Goal: Information Seeking & Learning: Learn about a topic

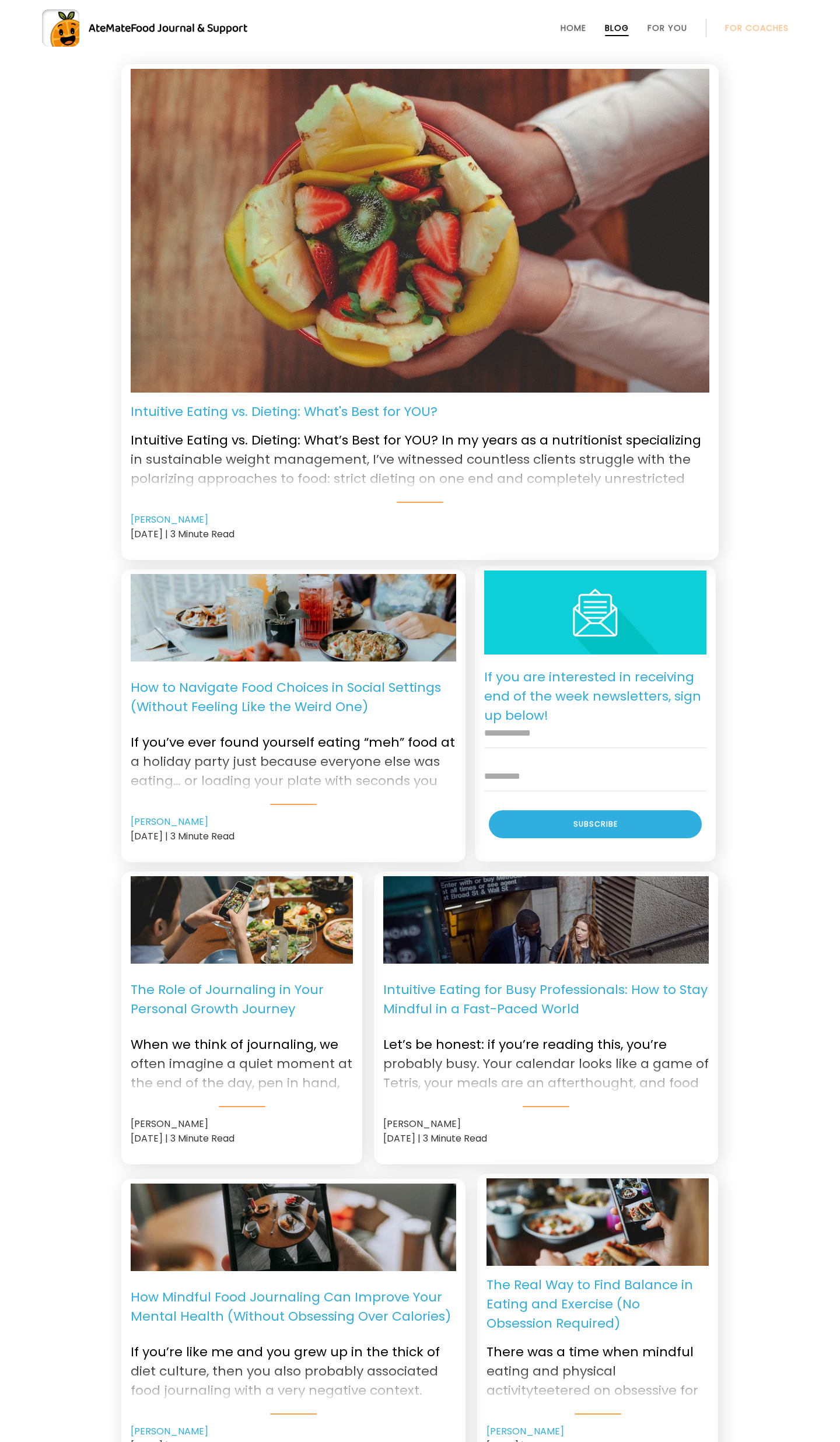
click at [747, 465] on div "Intuitive Eating vs. Dieting: What's Best for YOU? Intuitive Eating vs. Dieting…" at bounding box center [420, 940] width 840 height 1752
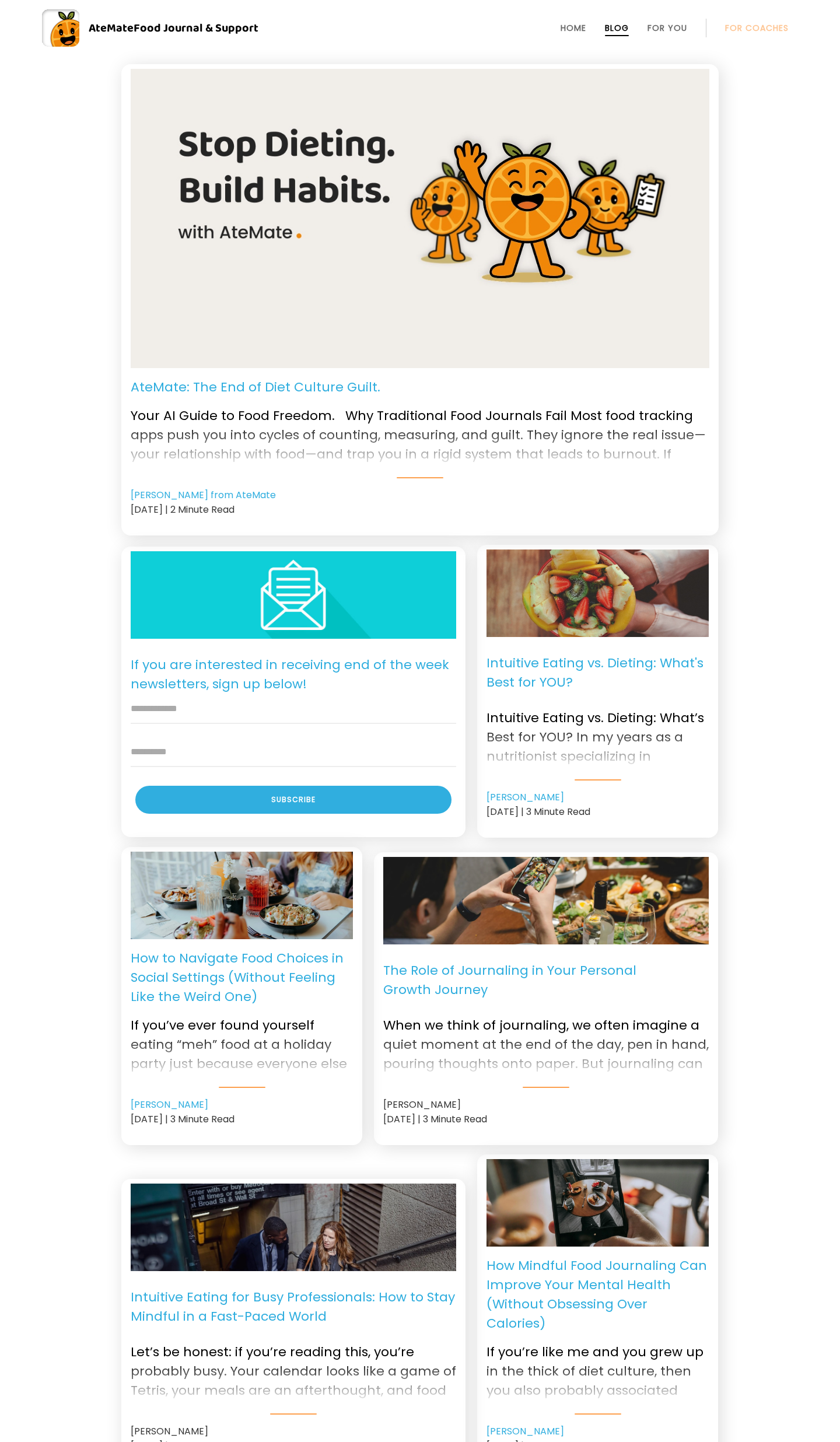
click at [334, 383] on p "AteMate: The End of Diet Culture Guilt." at bounding box center [256, 387] width 250 height 19
